Goal: Task Accomplishment & Management: Complete application form

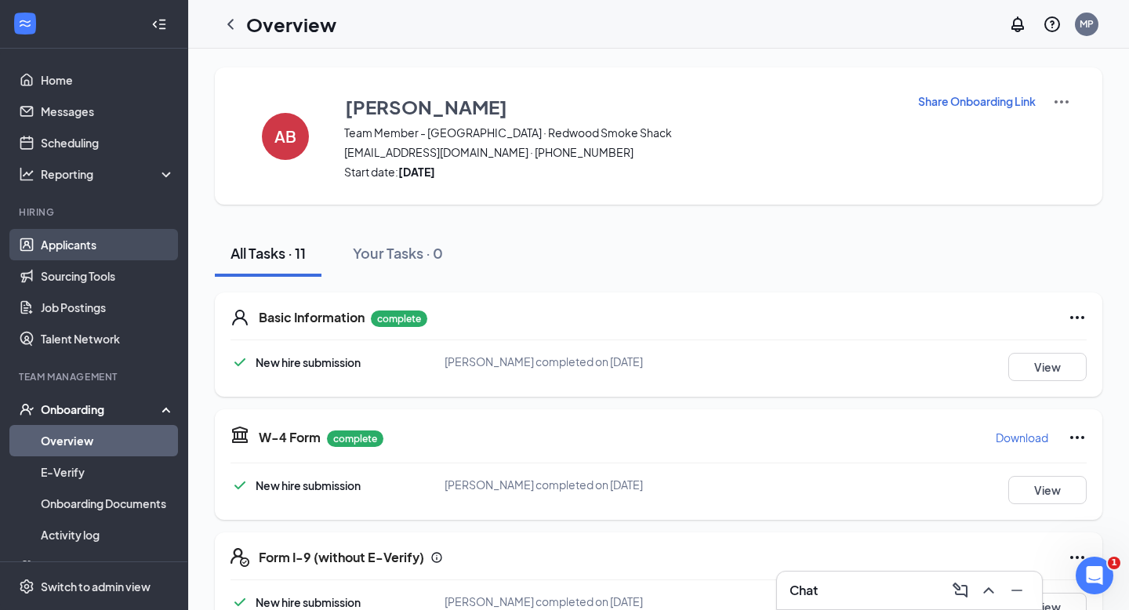
click at [60, 247] on link "Applicants" at bounding box center [108, 244] width 134 height 31
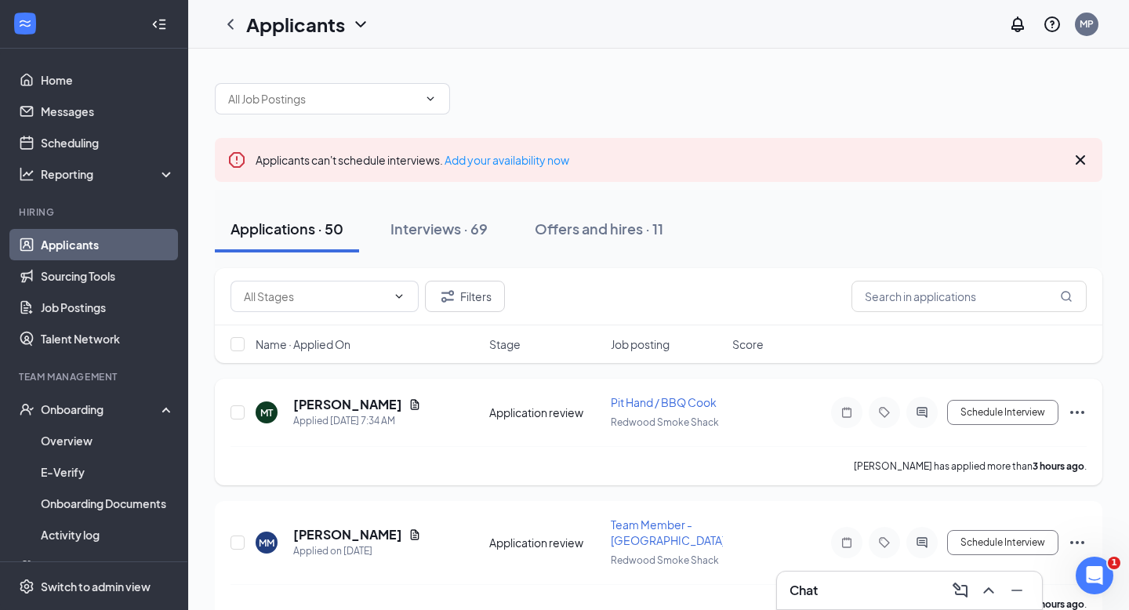
click at [1080, 414] on icon "Ellipses" at bounding box center [1076, 412] width 19 height 19
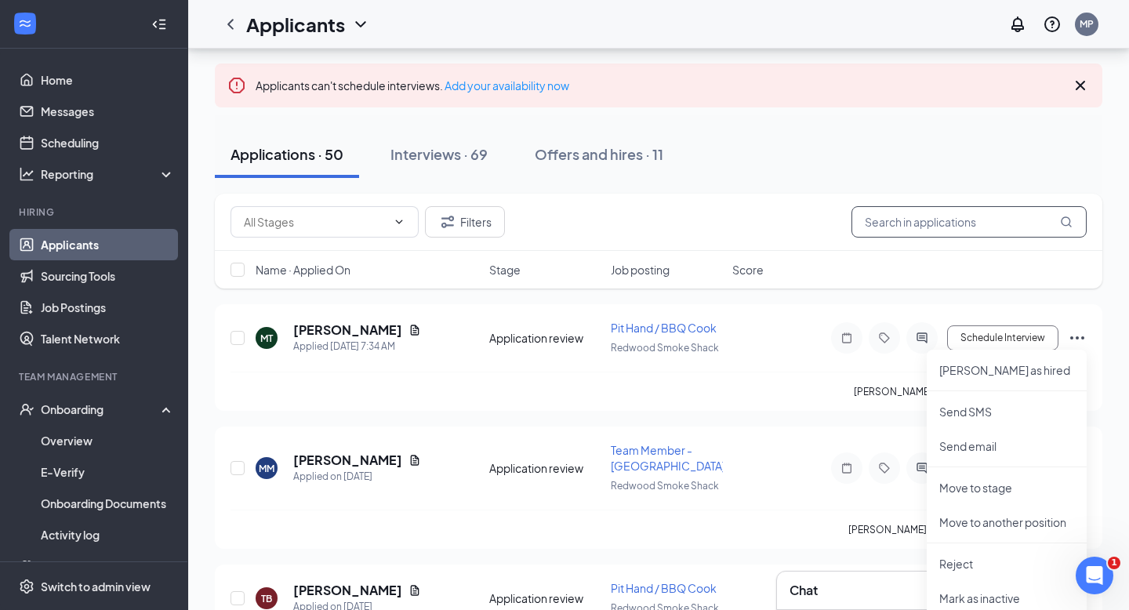
scroll to position [78, 0]
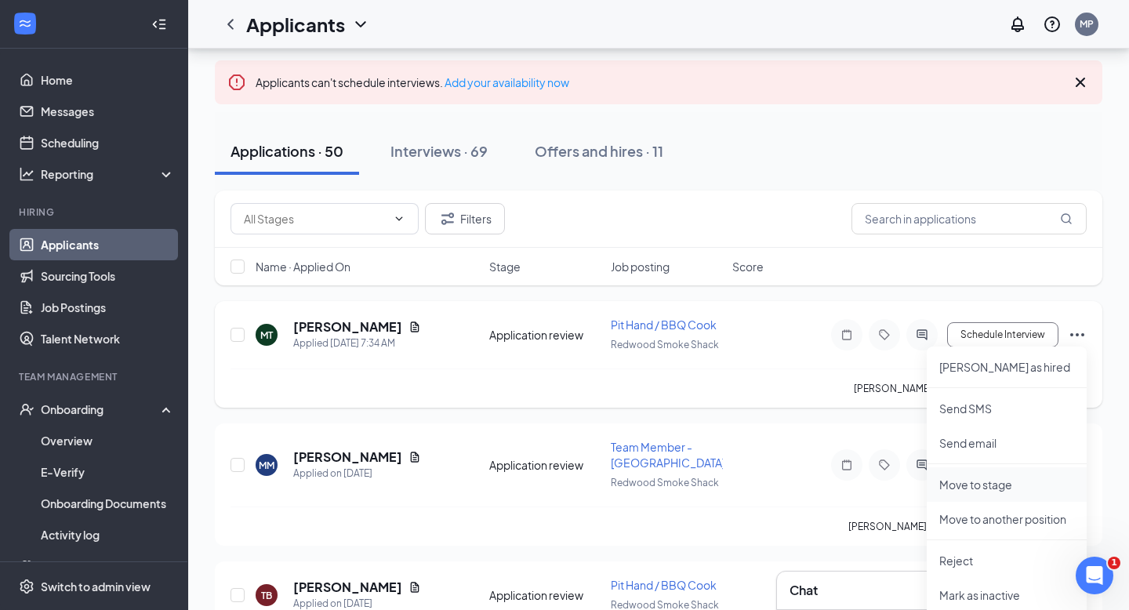
click at [998, 477] on p "Move to stage" at bounding box center [1006, 484] width 135 height 16
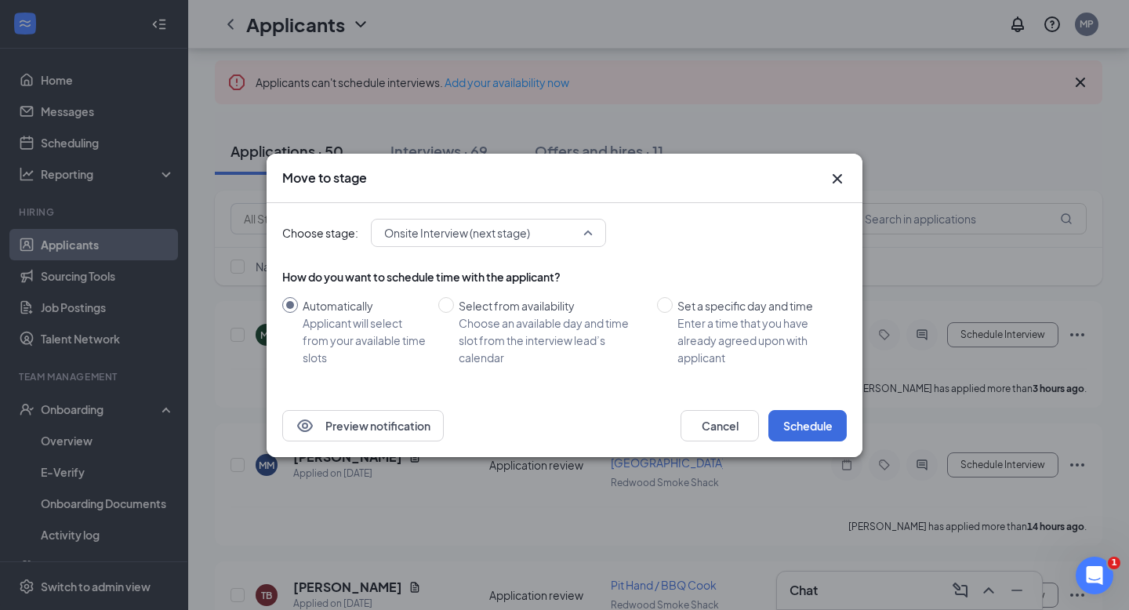
click at [592, 234] on span "Onsite Interview (next stage)" at bounding box center [488, 233] width 208 height 24
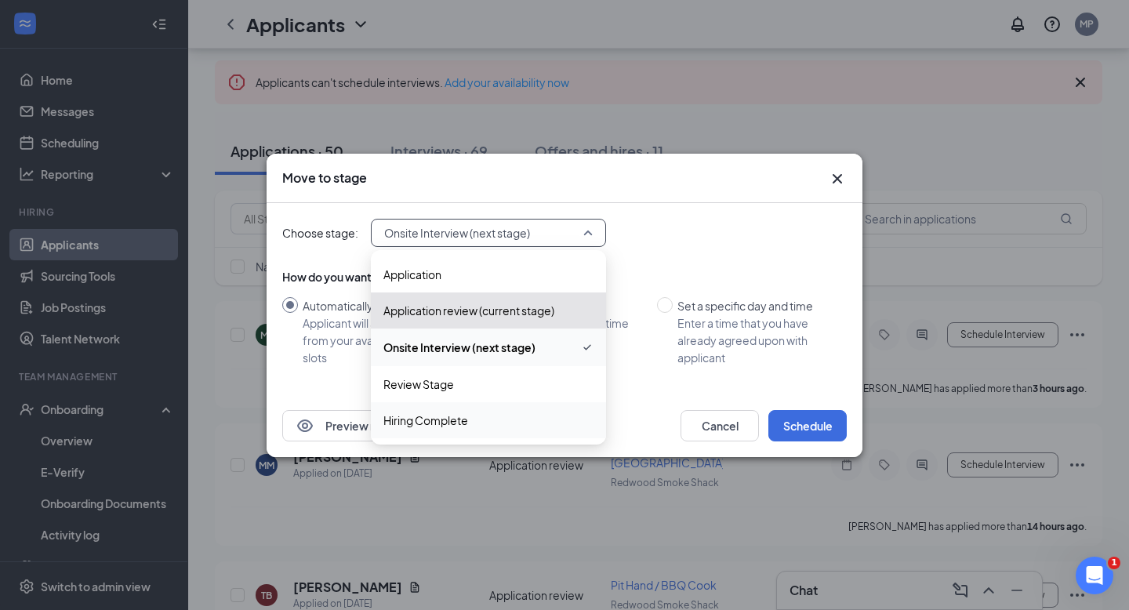
click at [450, 426] on span "Hiring Complete" at bounding box center [425, 419] width 85 height 17
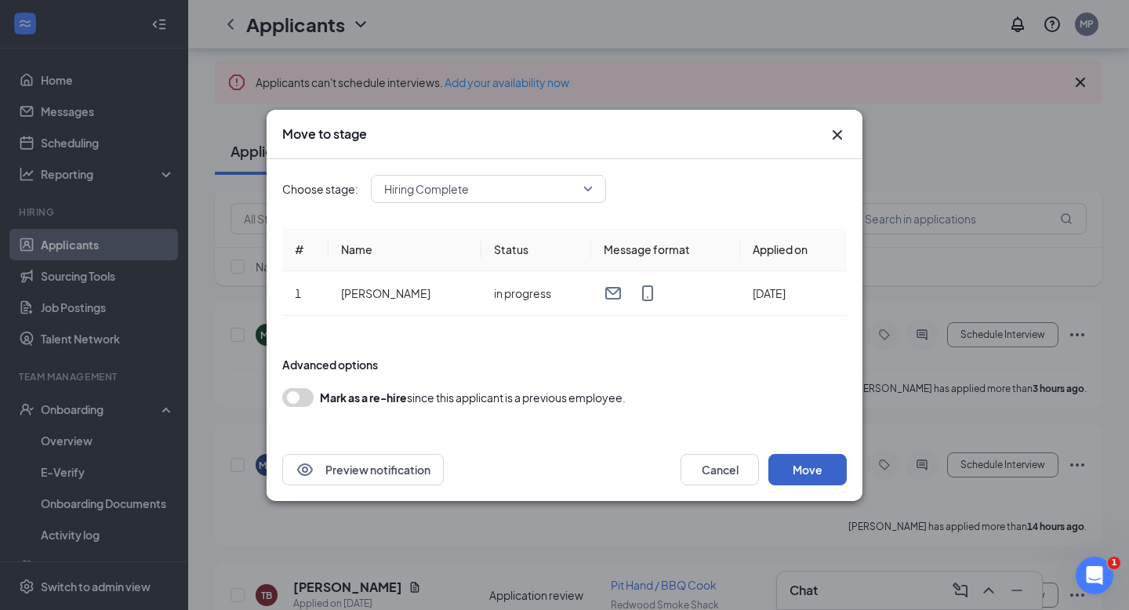
click at [805, 472] on button "Move" at bounding box center [807, 469] width 78 height 31
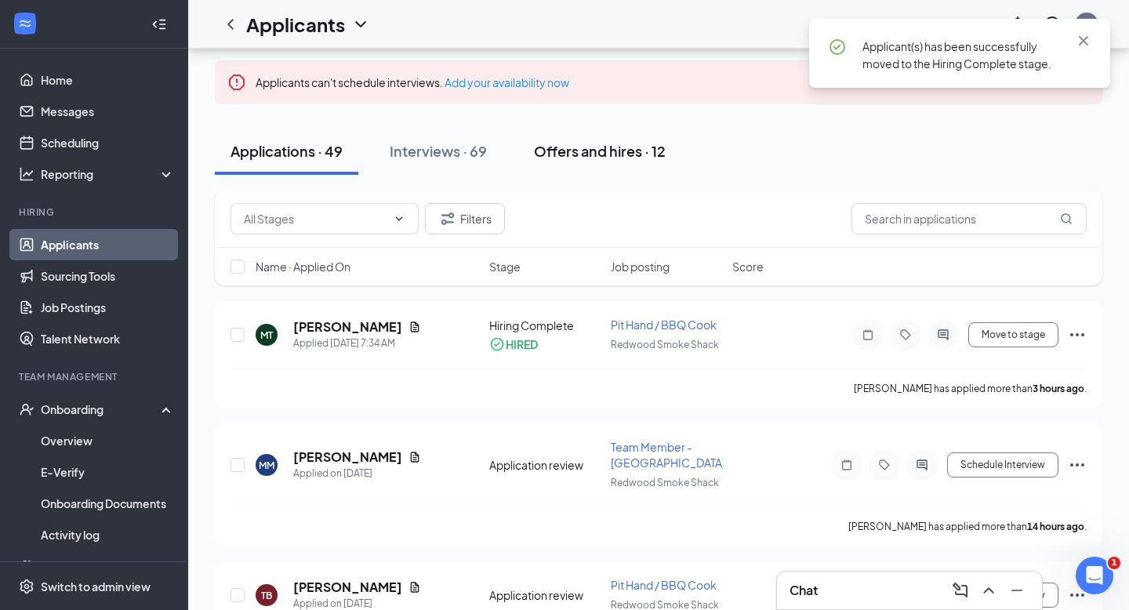
click at [596, 150] on div "Offers and hires · 12" at bounding box center [600, 151] width 132 height 20
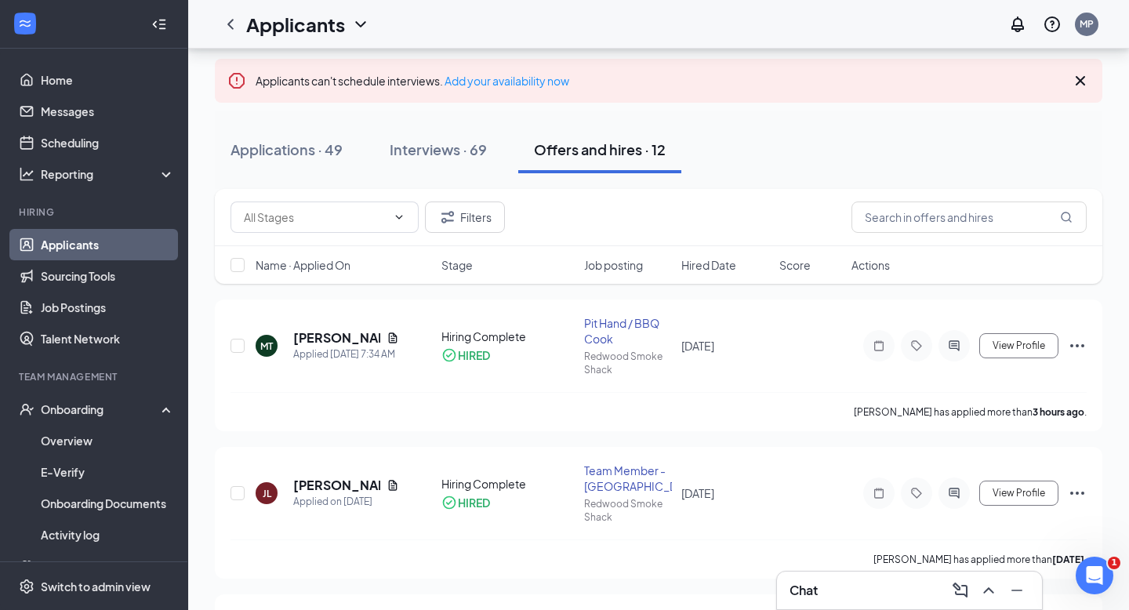
scroll to position [86, 0]
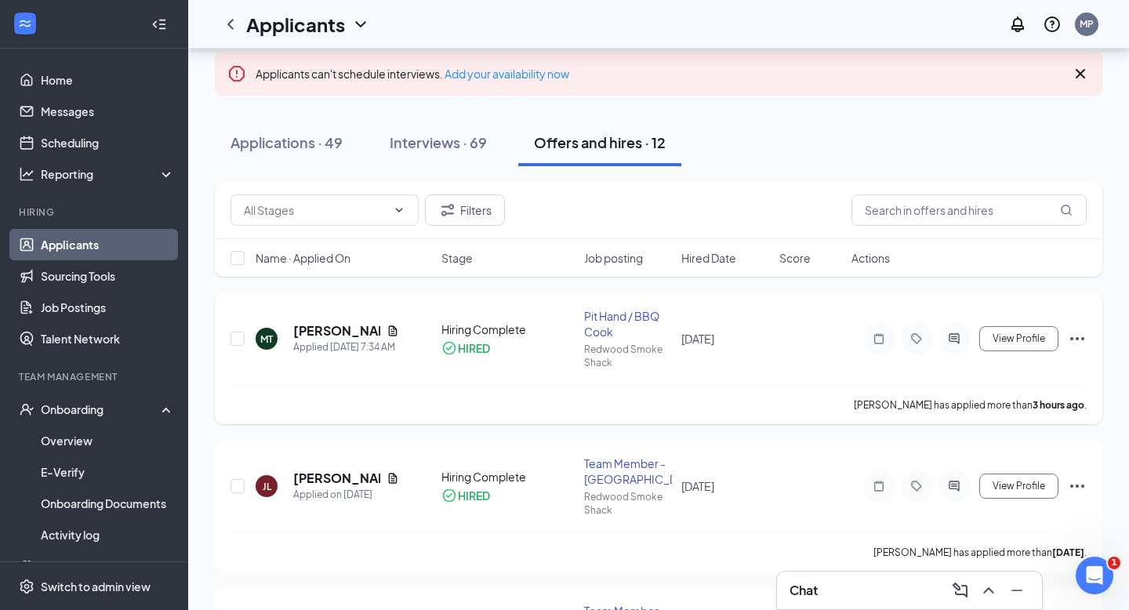
click at [1079, 341] on icon "Ellipses" at bounding box center [1076, 338] width 19 height 19
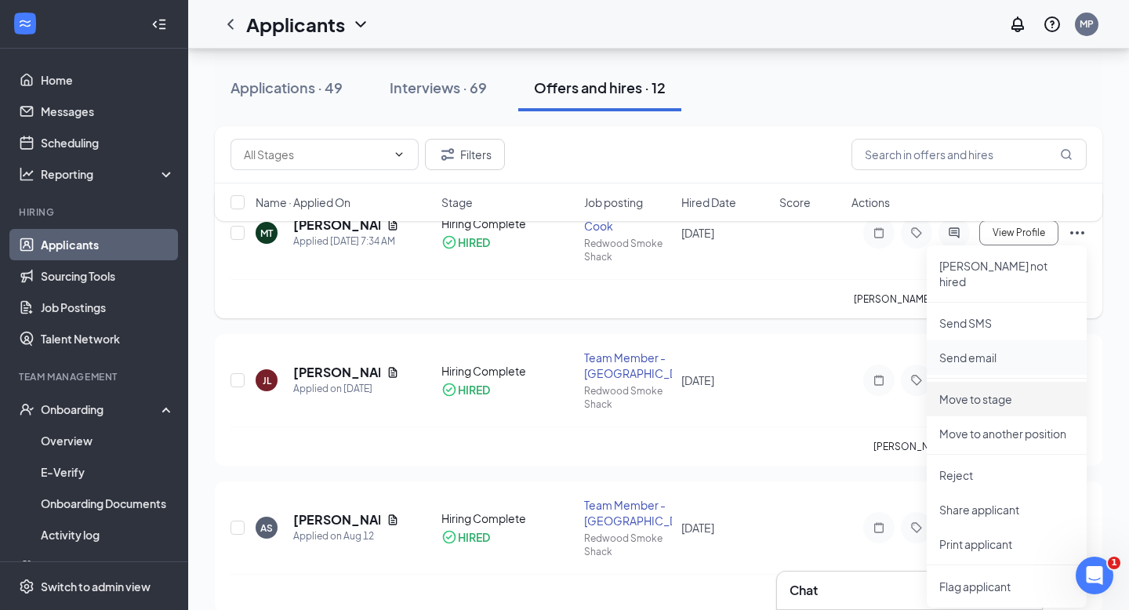
scroll to position [205, 0]
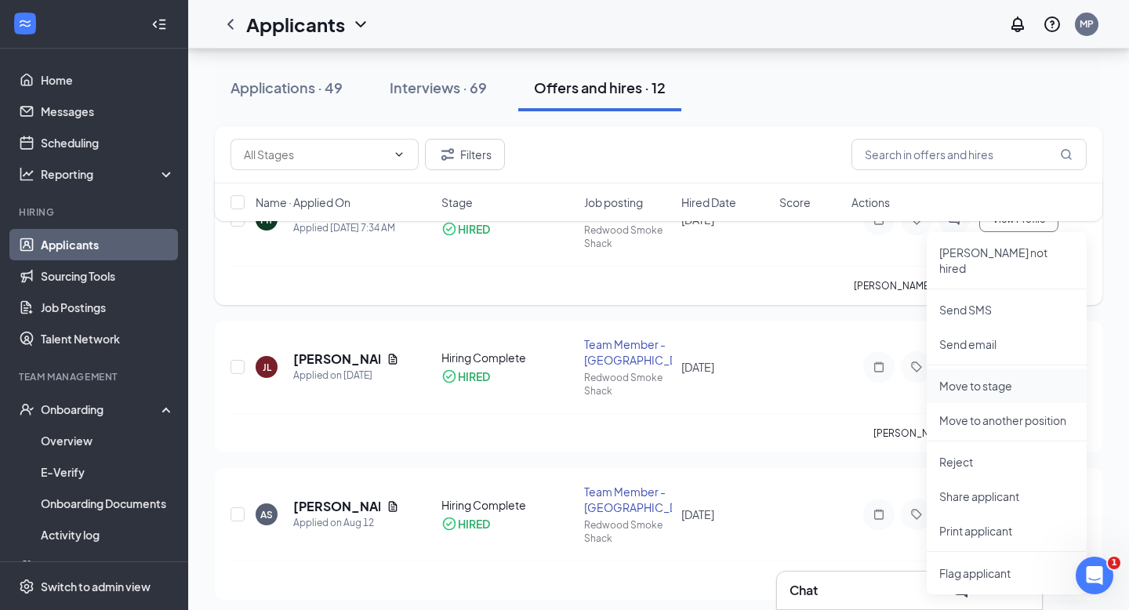
click at [993, 378] on p "Move to stage" at bounding box center [1006, 386] width 135 height 16
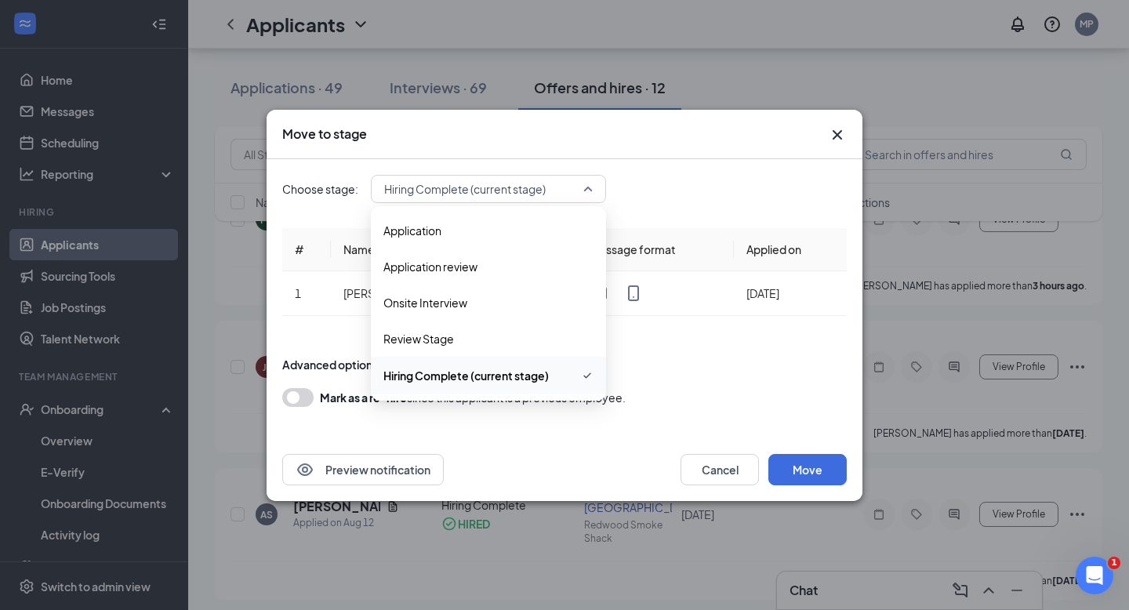
click at [592, 193] on span "Hiring Complete (current stage)" at bounding box center [488, 189] width 208 height 24
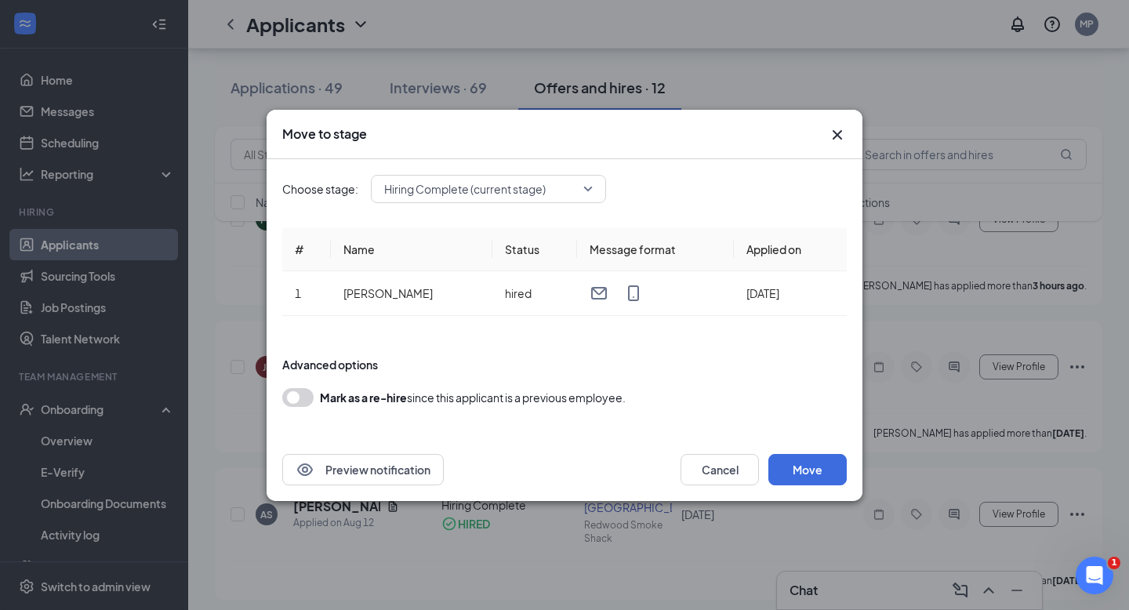
click at [715, 160] on div "Choose stage: Hiring Complete (current stage) 3975753 3975756 Application Appli…" at bounding box center [564, 298] width 564 height 279
click at [838, 136] on icon "Cross" at bounding box center [837, 134] width 19 height 19
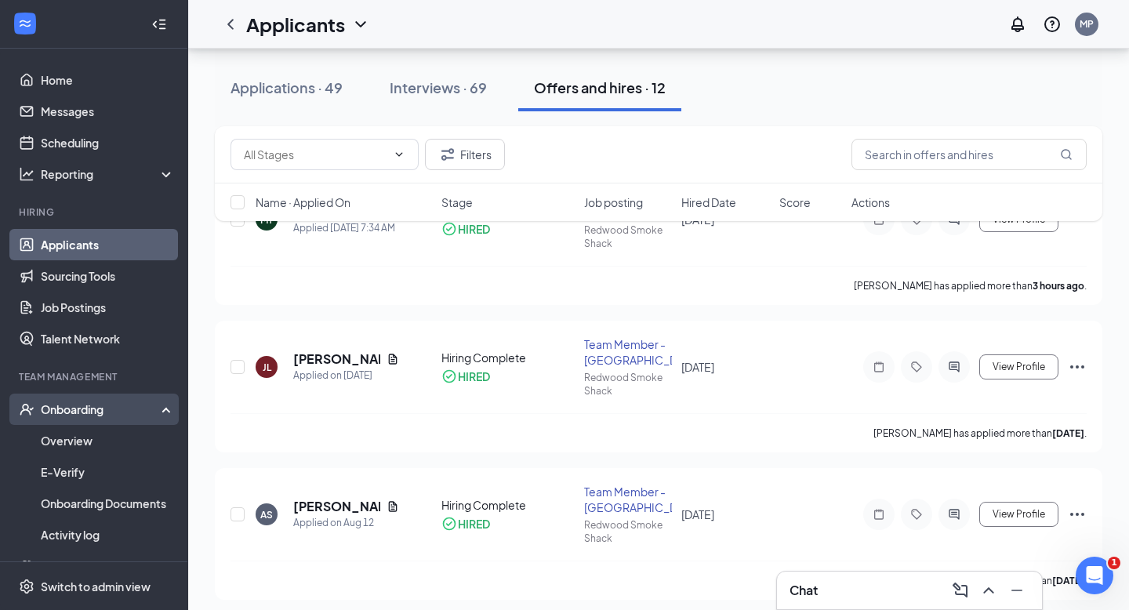
click at [83, 417] on div "Onboarding" at bounding box center [94, 408] width 188 height 31
click at [138, 408] on div "Onboarding" at bounding box center [101, 409] width 121 height 16
click at [91, 444] on link "Overview" at bounding box center [108, 440] width 134 height 31
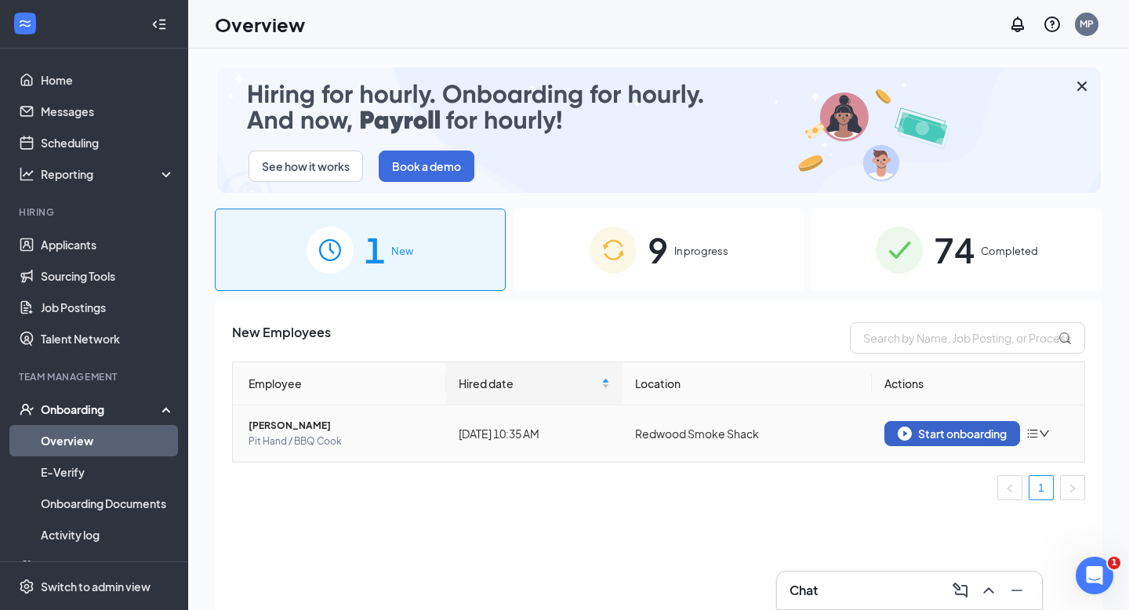
click at [927, 440] on div "Start onboarding" at bounding box center [951, 433] width 109 height 14
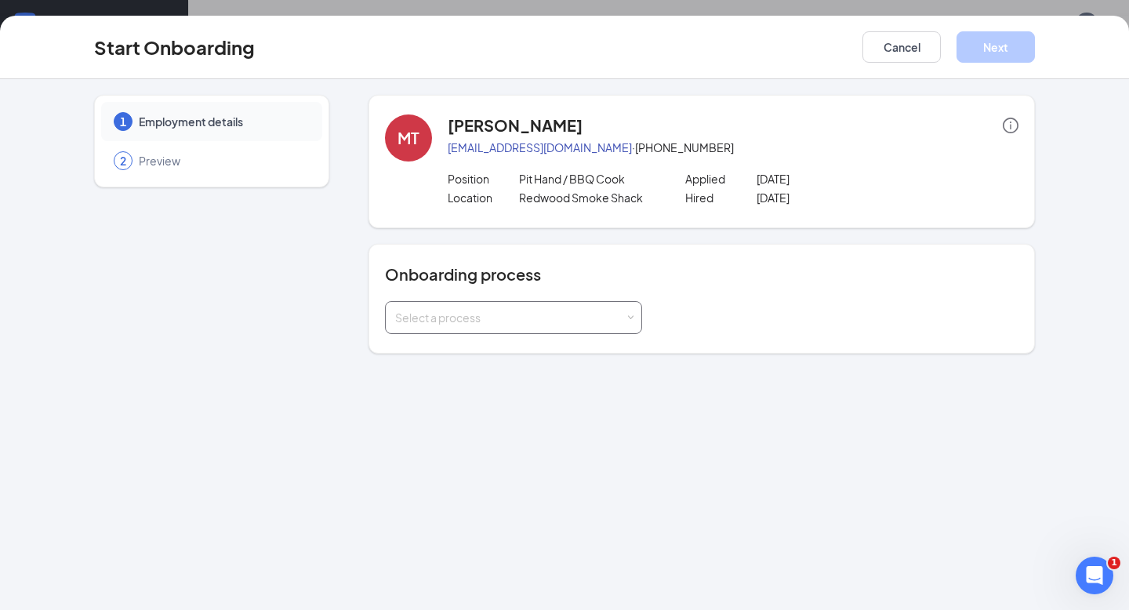
click at [629, 324] on div "Select a process" at bounding box center [513, 317] width 237 height 31
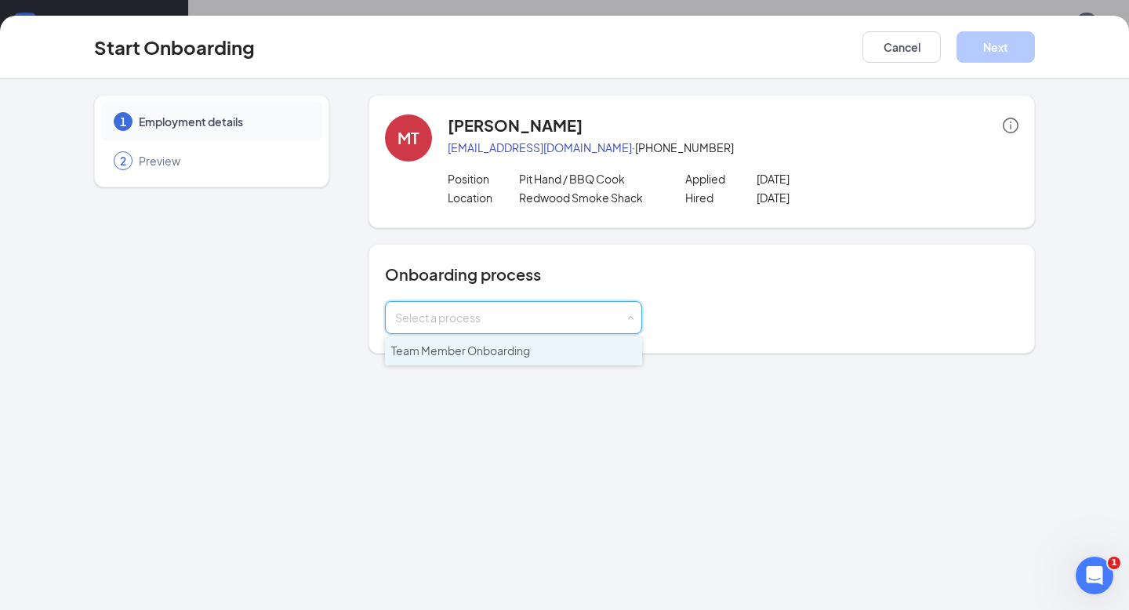
click at [545, 356] on li "Team Member Onboarding" at bounding box center [513, 351] width 257 height 28
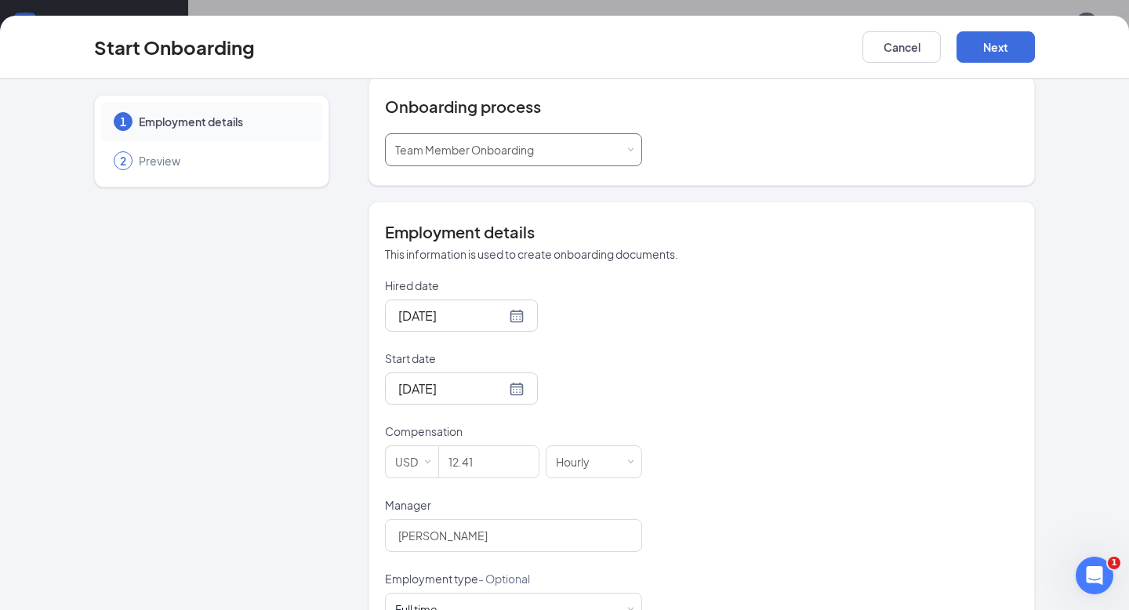
scroll to position [177, 0]
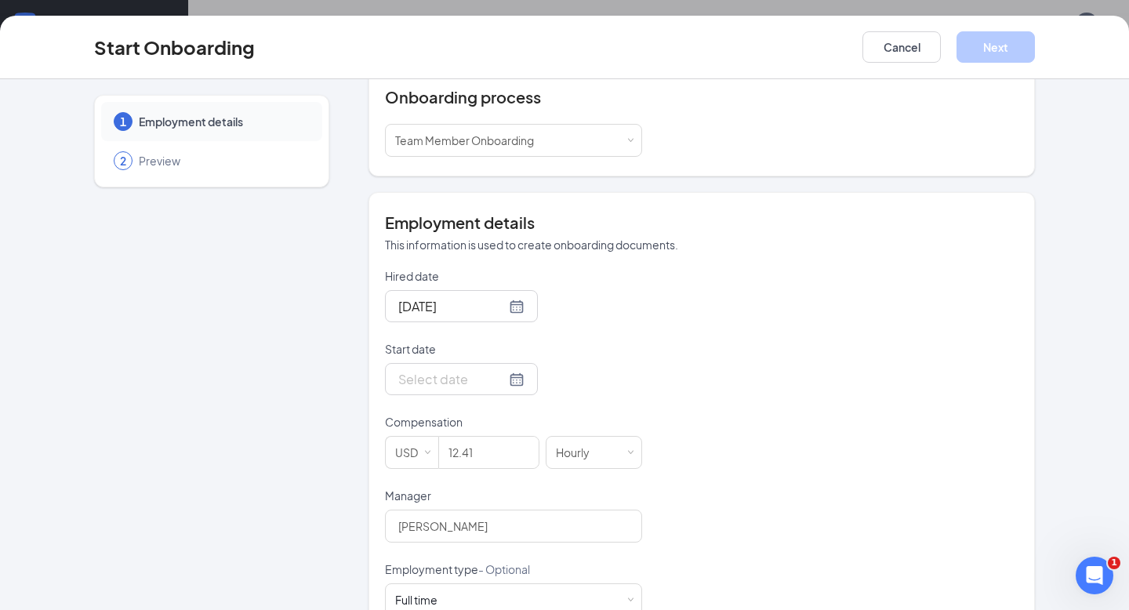
click at [502, 378] on div at bounding box center [461, 379] width 126 height 20
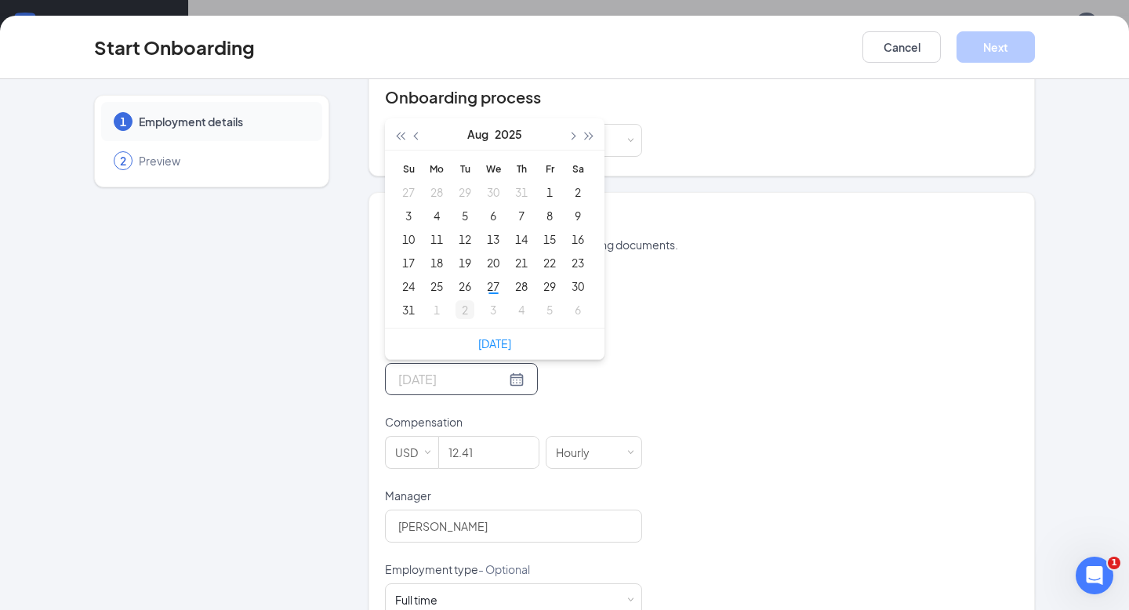
type input "[DATE]"
click at [461, 308] on div "2" at bounding box center [464, 309] width 19 height 19
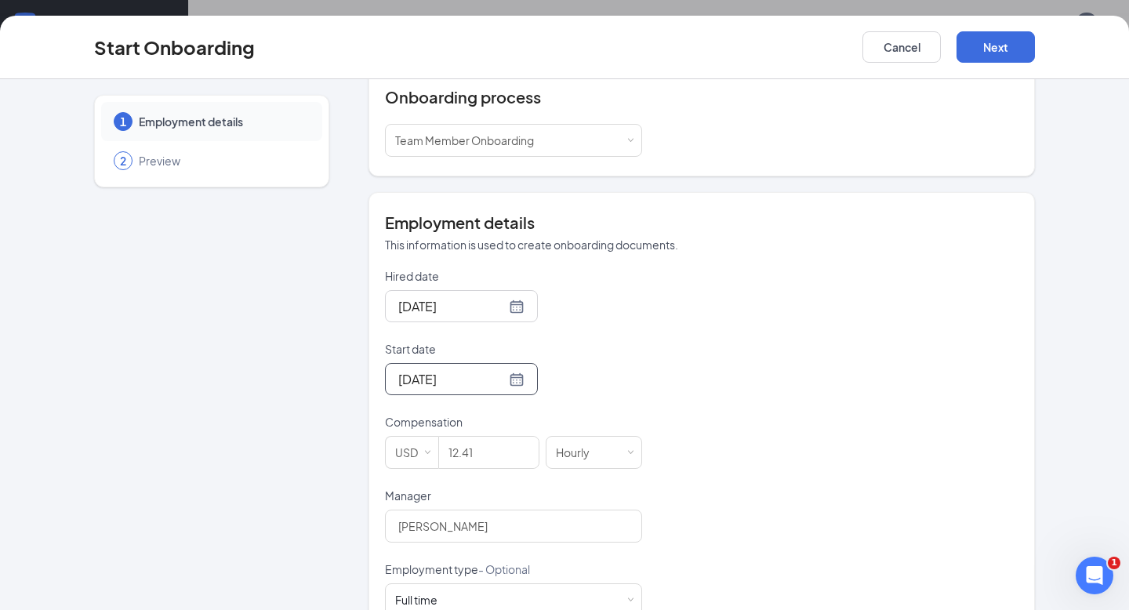
scroll to position [280, 0]
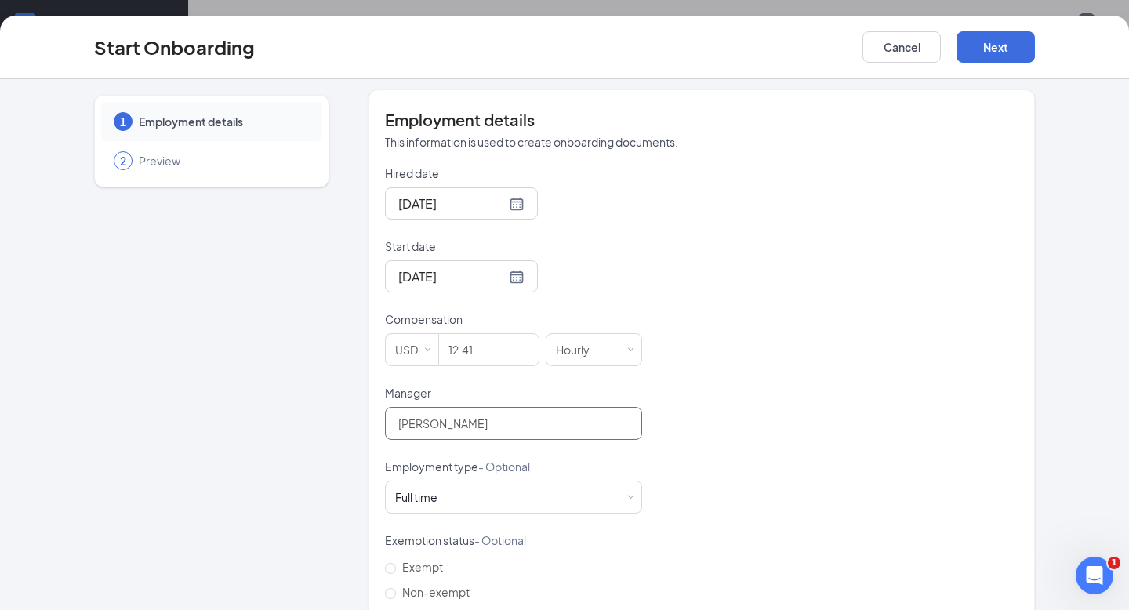
click at [563, 419] on input "[PERSON_NAME]" at bounding box center [513, 423] width 257 height 33
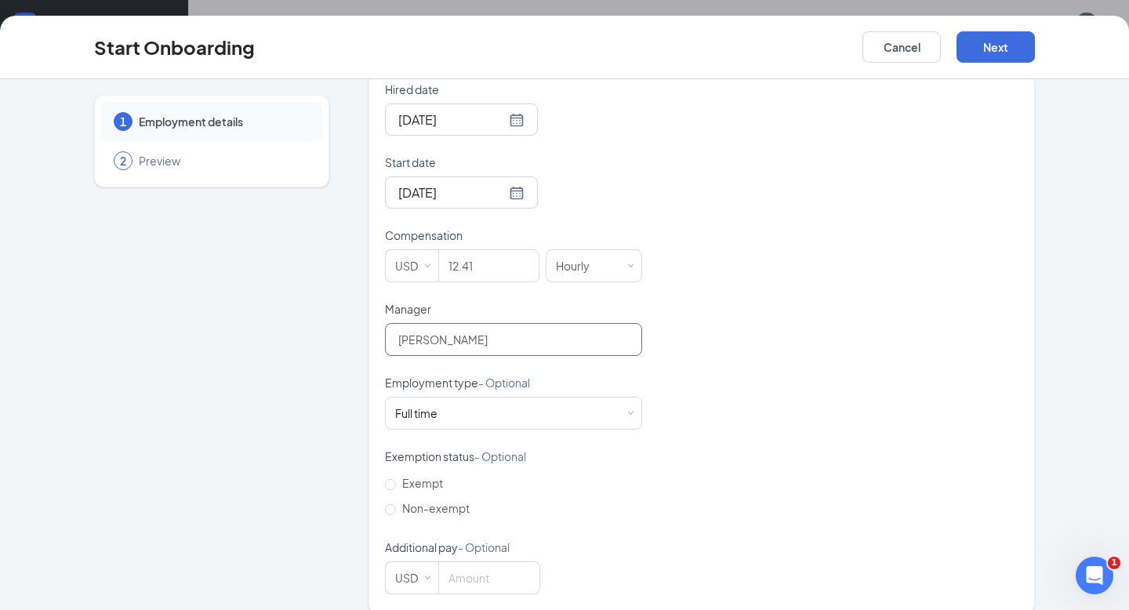
drag, startPoint x: 490, startPoint y: 342, endPoint x: 328, endPoint y: 333, distance: 162.5
click at [328, 333] on div "1 Employment details 2 Preview [GEOGRAPHIC_DATA][PERSON_NAME] [EMAIL_ADDRESS][D…" at bounding box center [564, 172] width 940 height 882
type input "[PERSON_NAME]"
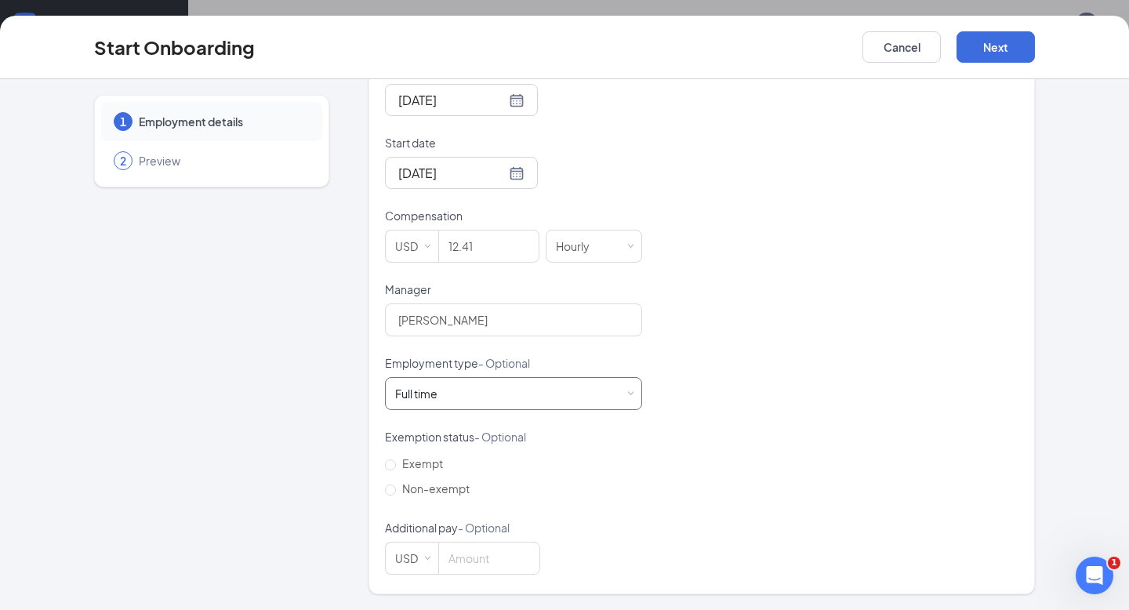
click at [605, 394] on div "Full time Works 30+ hours per week and is reasonably expected to work" at bounding box center [513, 393] width 237 height 31
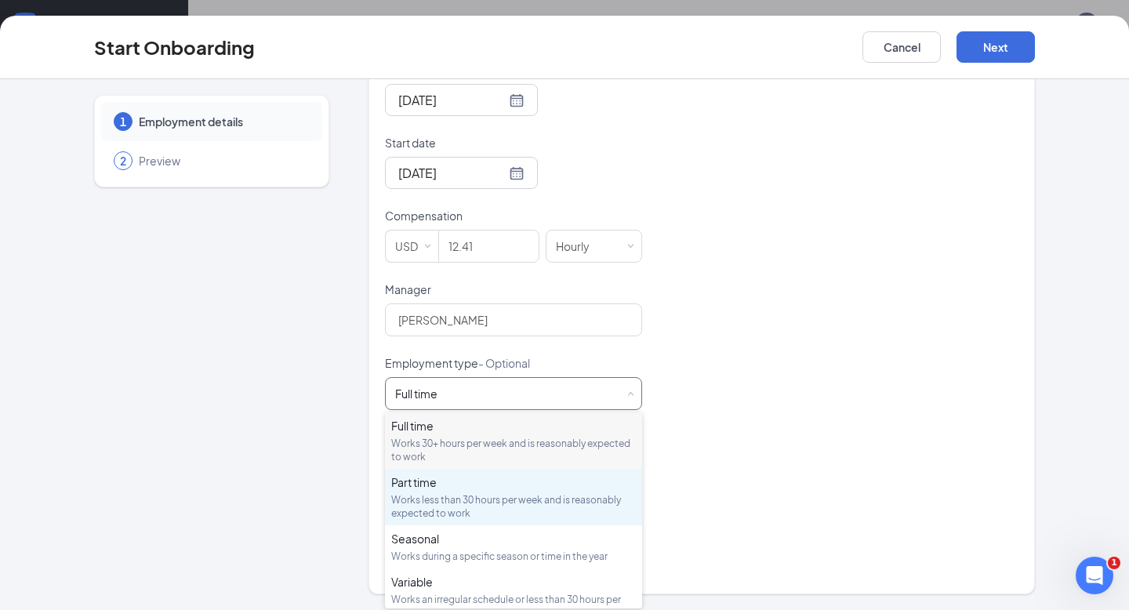
click at [468, 499] on div "Works less than 30 hours per week and is reasonably expected to work" at bounding box center [513, 506] width 245 height 27
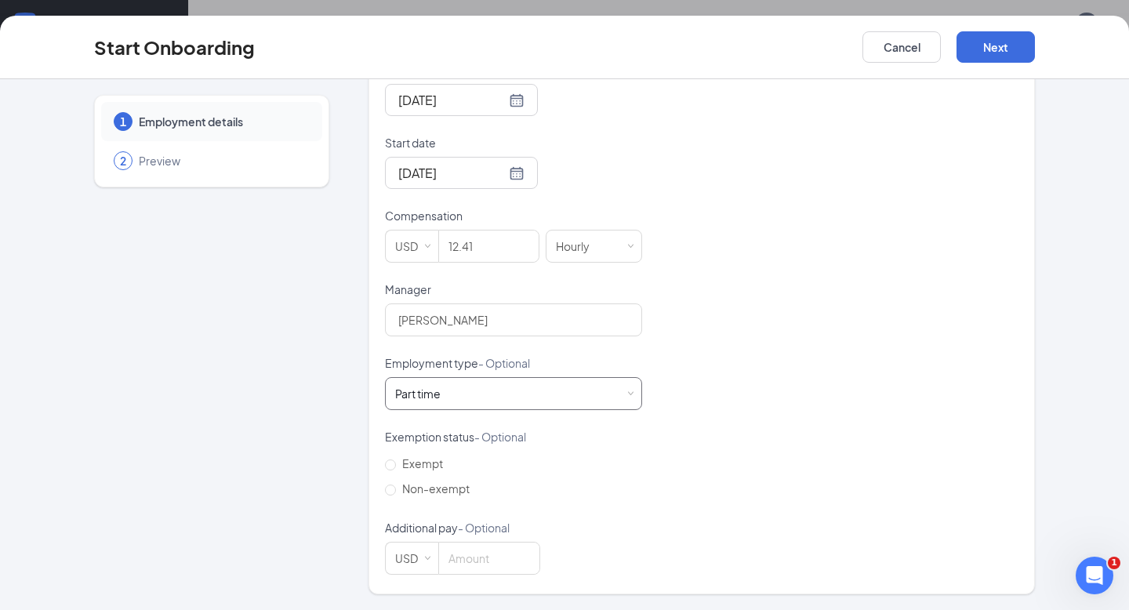
scroll to position [71, 0]
click at [1005, 49] on button "Next" at bounding box center [995, 46] width 78 height 31
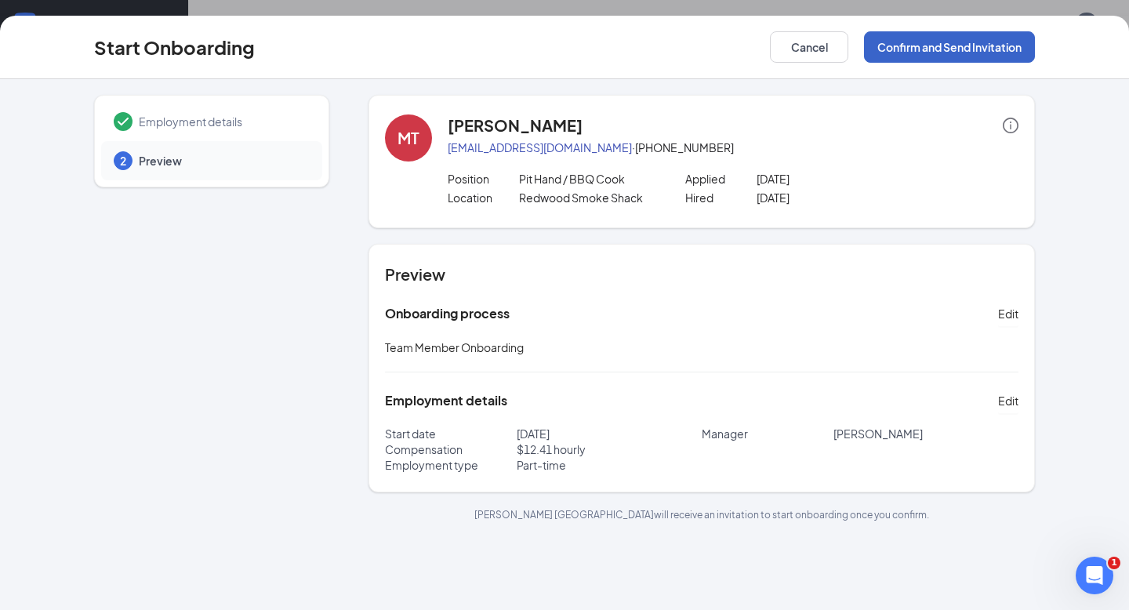
click at [938, 50] on button "Confirm and Send Invitation" at bounding box center [949, 46] width 171 height 31
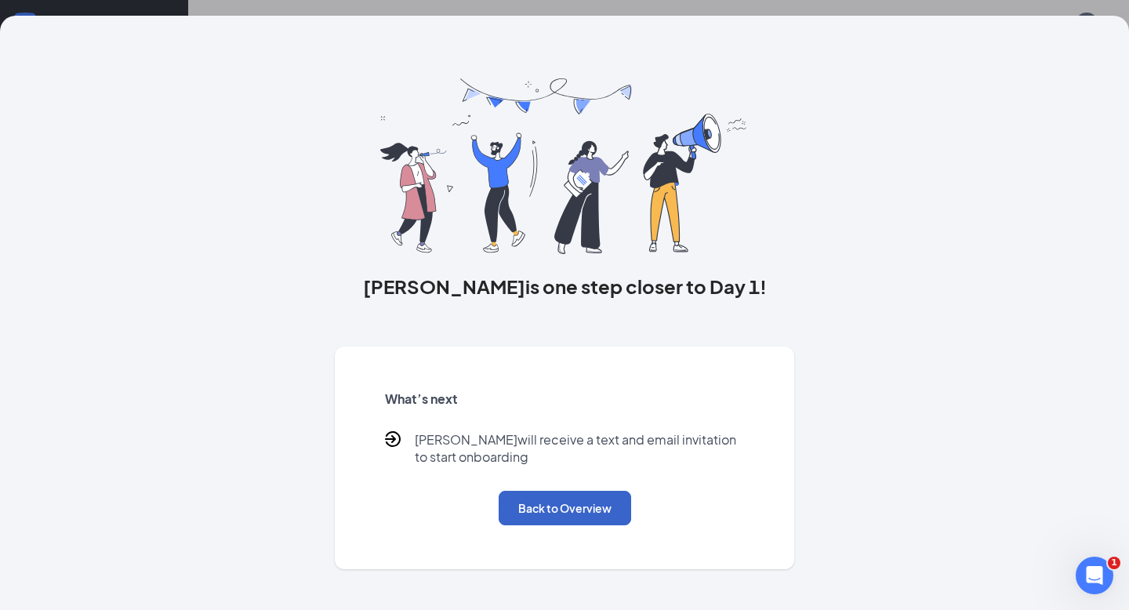
click at [579, 505] on button "Back to Overview" at bounding box center [564, 508] width 132 height 34
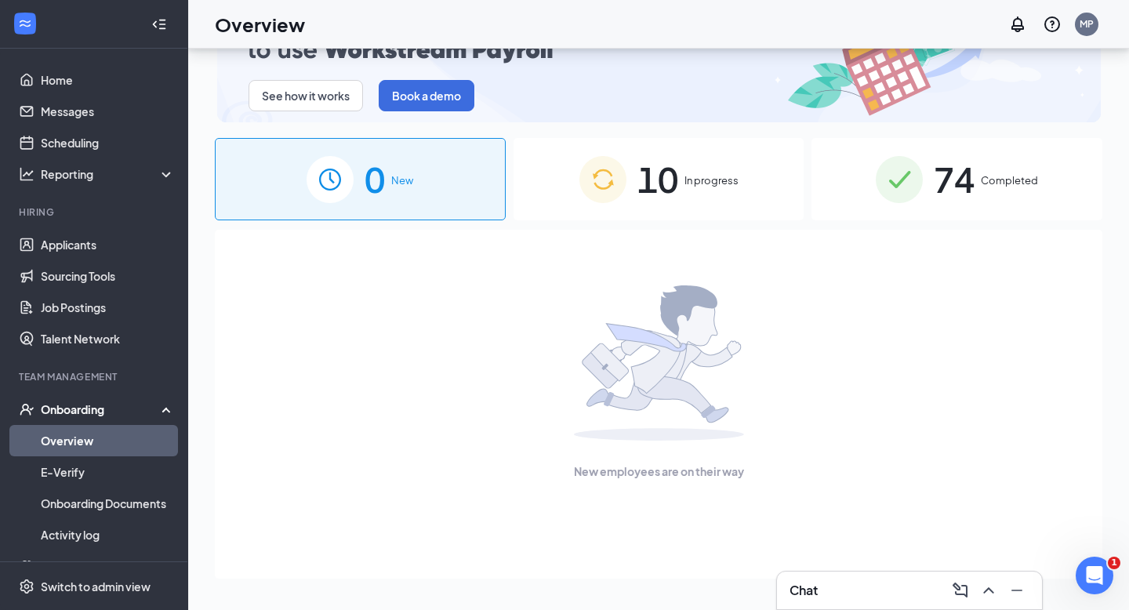
click at [676, 162] on span "10" at bounding box center [657, 179] width 41 height 54
